Goal: Task Accomplishment & Management: Complete application form

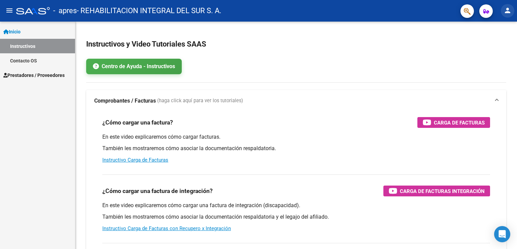
click at [508, 10] on mat-icon "person" at bounding box center [508, 10] width 8 height 8
click at [497, 29] on button "person Mi Perfil" at bounding box center [494, 28] width 41 height 16
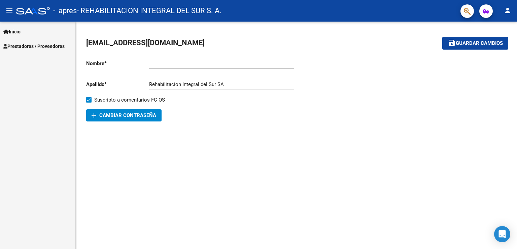
click at [39, 46] on span "Prestadores / Proveedores" at bounding box center [33, 45] width 61 height 7
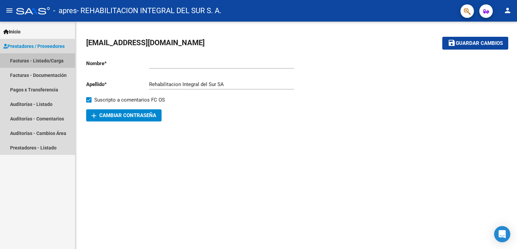
click at [46, 61] on link "Facturas - Listado/Carga" at bounding box center [37, 60] width 75 height 14
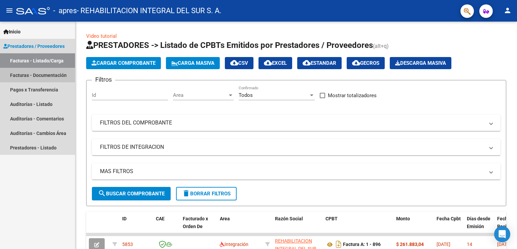
click at [40, 75] on link "Facturas - Documentación" at bounding box center [37, 75] width 75 height 14
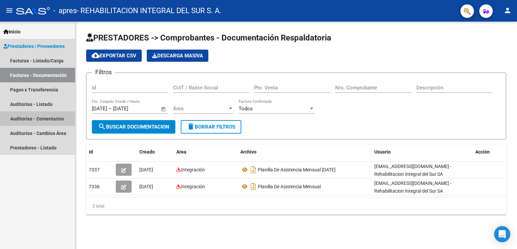
click at [52, 118] on link "Auditorías - Comentarios" at bounding box center [37, 118] width 75 height 14
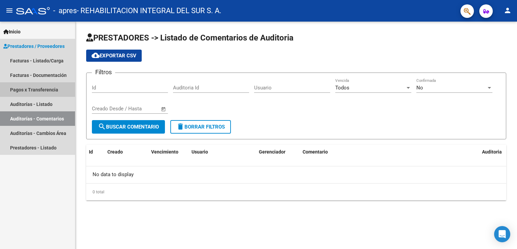
click at [33, 90] on link "Pagos x Transferencia" at bounding box center [37, 89] width 75 height 14
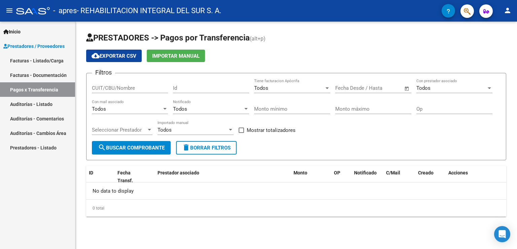
click at [45, 76] on link "Facturas - Documentación" at bounding box center [37, 75] width 75 height 14
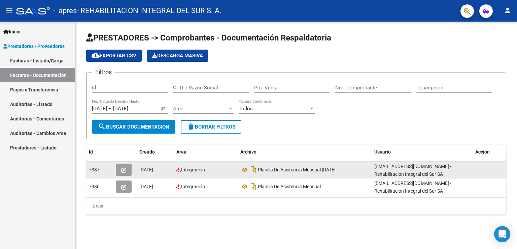
click at [122, 170] on icon "button" at bounding box center [123, 169] width 5 height 5
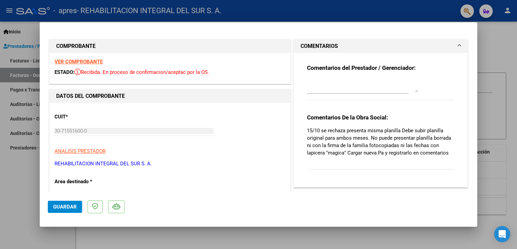
click at [177, 244] on div at bounding box center [258, 124] width 517 height 249
type input "$ 0,00"
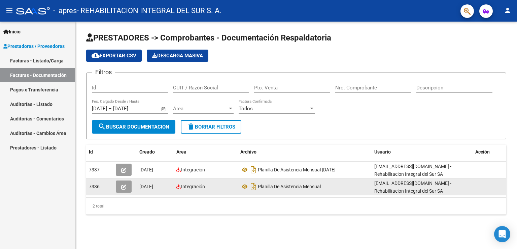
click at [124, 185] on icon "button" at bounding box center [123, 186] width 5 height 5
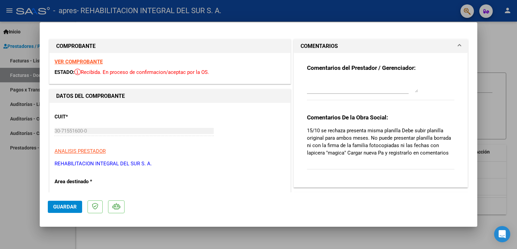
click at [65, 208] on span "Guardar" at bounding box center [65, 206] width 24 height 6
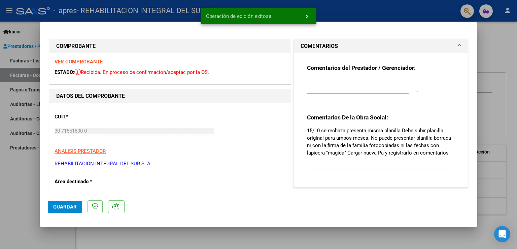
click at [200, 233] on div at bounding box center [258, 124] width 517 height 249
type input "$ 0,00"
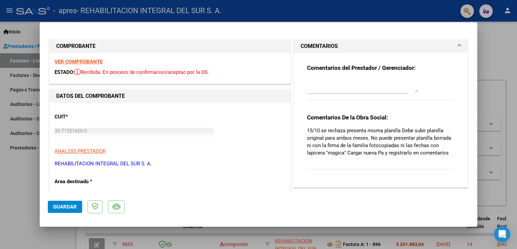
click at [10, 170] on div at bounding box center [258, 124] width 517 height 249
type input "$ 0,00"
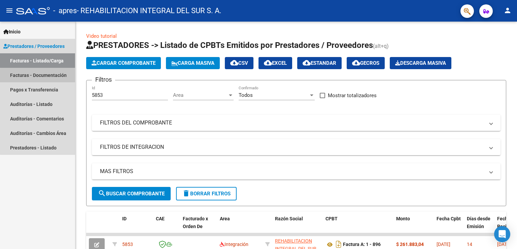
click at [41, 76] on link "Facturas - Documentación" at bounding box center [37, 75] width 75 height 14
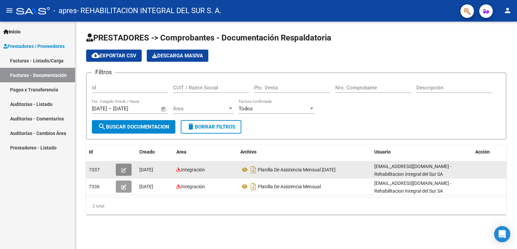
click at [121, 169] on icon "button" at bounding box center [123, 169] width 5 height 5
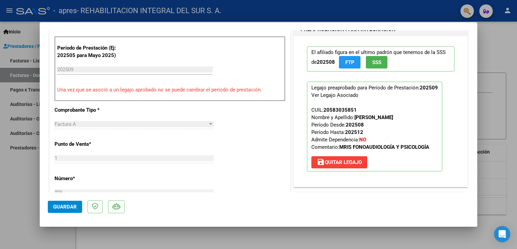
scroll to position [168, 0]
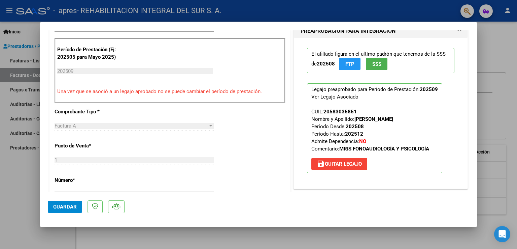
click at [17, 180] on div at bounding box center [258, 124] width 517 height 249
type input "$ 0,00"
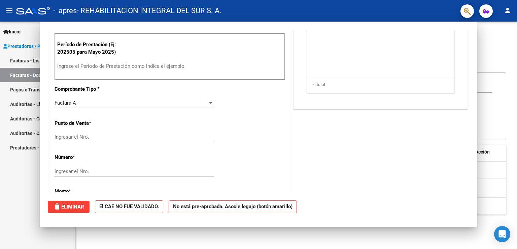
scroll to position [0, 0]
